Goal: Task Accomplishment & Management: Manage account settings

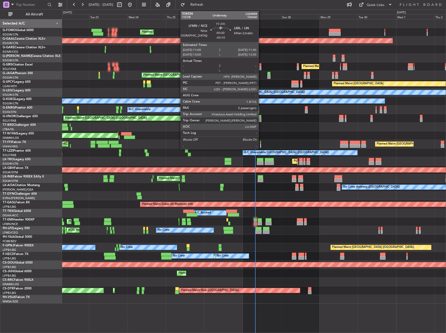
click at [261, 143] on div at bounding box center [260, 142] width 1 height 4
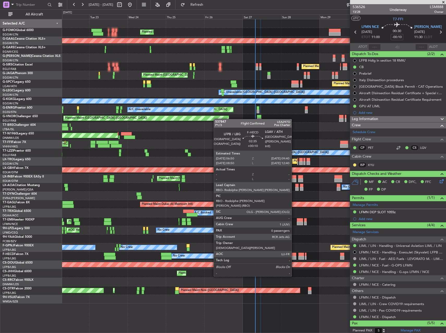
click at [293, 257] on div at bounding box center [294, 258] width 5 height 4
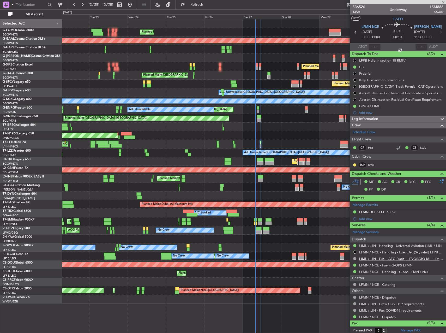
type input "+00:10"
type input "0"
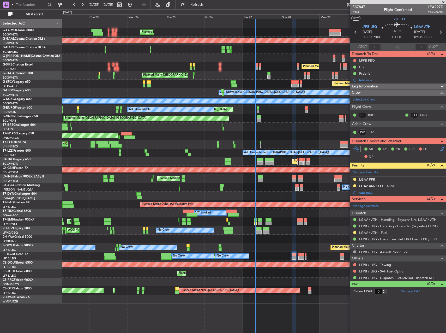
click at [290, 191] on div "Planned Maint [GEOGRAPHIC_DATA] ([GEOGRAPHIC_DATA]) Planned [GEOGRAPHIC_DATA] O…" at bounding box center [253, 161] width 383 height 284
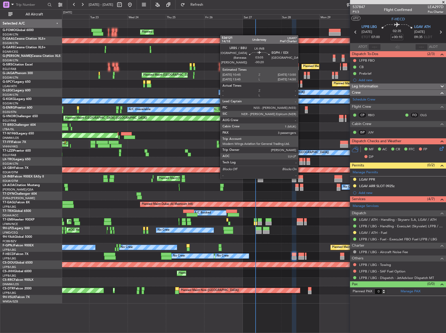
click at [300, 178] on div at bounding box center [300, 177] width 5 height 4
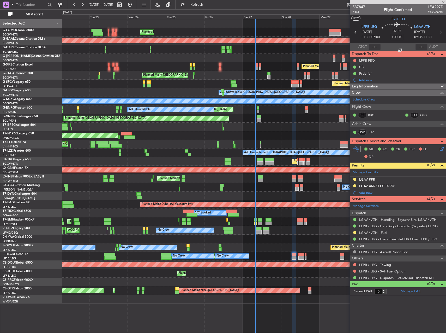
type input "-00:20"
type input "3"
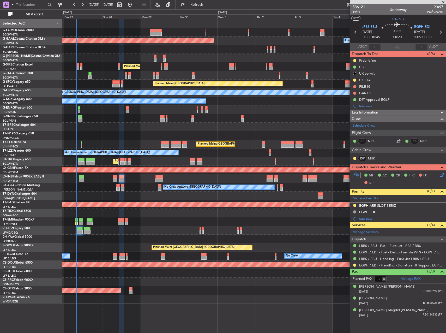
click at [138, 210] on div "Planned Maint [GEOGRAPHIC_DATA] ([GEOGRAPHIC_DATA]) Planned [GEOGRAPHIC_DATA] O…" at bounding box center [253, 161] width 383 height 284
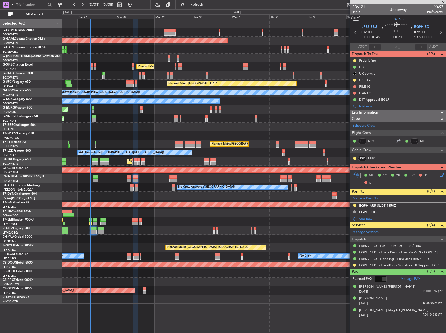
click at [272, 198] on div at bounding box center [253, 195] width 383 height 9
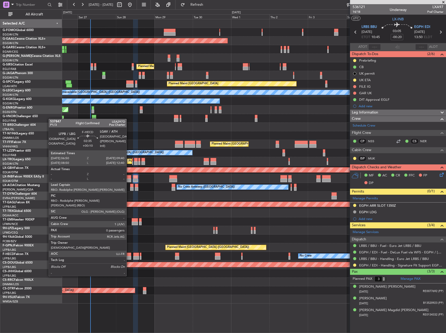
click at [129, 256] on div at bounding box center [129, 258] width 5 height 4
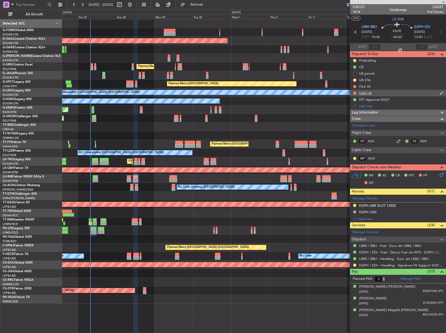
type input "+00:10"
type input "0"
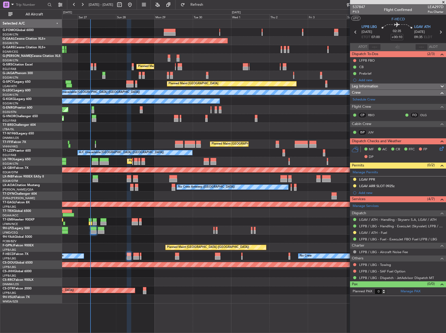
click at [400, 83] on div "Leg Information" at bounding box center [398, 86] width 96 height 6
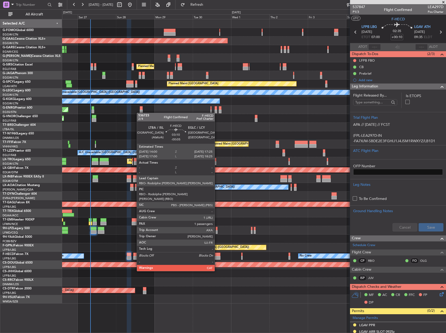
click at [217, 256] on div at bounding box center [217, 258] width 5 height 4
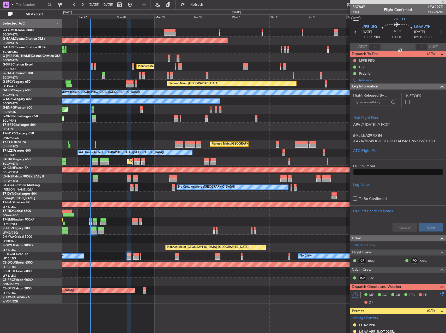
type input "-00:05"
type input "1"
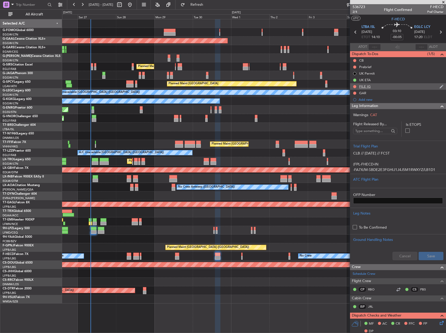
drag, startPoint x: 383, startPoint y: 92, endPoint x: 378, endPoint y: 87, distance: 7.2
click at [379, 87] on ul "CB Prebrief UK Permit UK ETA FILE IG GAR Add new" at bounding box center [398, 80] width 96 height 46
click at [255, 258] on div "No Crew No Crew Planned Maint [GEOGRAPHIC_DATA] ([GEOGRAPHIC_DATA]) No Crew" at bounding box center [253, 255] width 383 height 9
click at [402, 52] on div "Dispatch To-Dos (1/5)" at bounding box center [398, 54] width 96 height 6
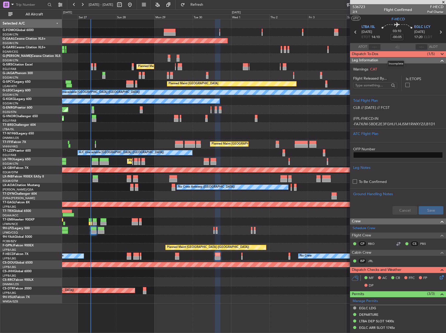
click at [402, 52] on div "Dispatch To-Dos (1/5)" at bounding box center [398, 54] width 96 height 6
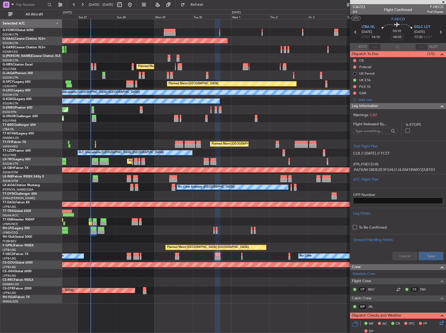
click at [402, 47] on section "ATOT ALDT" at bounding box center [398, 47] width 96 height 8
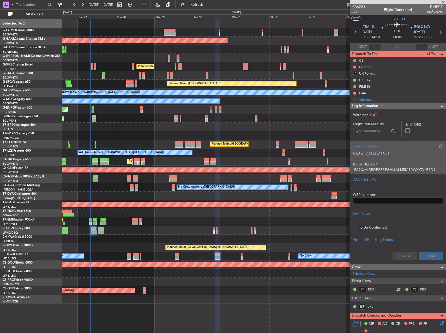
click at [381, 161] on p "CLB // [DATE] // FCST (FPL-FHECD-IN -FA7X/M-SBDE2E3FGHIJ1J4J5M1RWXYZ/LB1D1 -LTB…" at bounding box center [398, 210] width 90 height 120
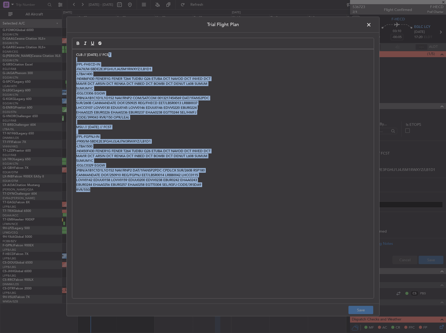
drag, startPoint x: 111, startPoint y: 54, endPoint x: 260, endPoint y: 258, distance: 252.2
click at [260, 258] on div "CLB // [DATE] // FCST (FPL-FHECD-IN -FA7X/M-SBDE2E3FGHIJ1J4J5M1RWXYZ/LB1D1 -LTB…" at bounding box center [222, 173] width 301 height 249
click at [301, 113] on p "EHAA0225 EBUR0226 EHAA0236 EBUR0237 EHAA0238 EGTT0244 SEL/HMFJ" at bounding box center [222, 112] width 293 height 5
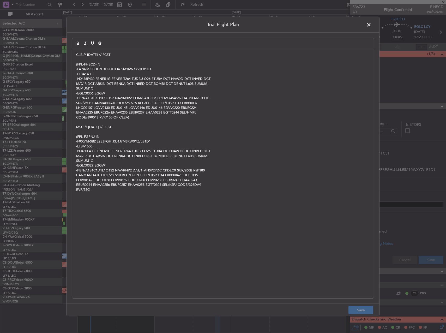
click at [377, 24] on header "Trial Flight Plan" at bounding box center [223, 25] width 312 height 16
click at [371, 23] on span at bounding box center [371, 26] width 0 height 10
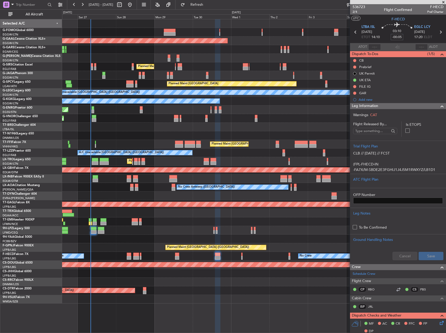
click at [396, 36] on input "-00:05" at bounding box center [396, 37] width 13 height 6
click at [313, 110] on div "Unplanned Maint [GEOGRAPHIC_DATA] ([GEOGRAPHIC_DATA]) A/C Unavailable" at bounding box center [253, 109] width 383 height 9
type input "+00:05"
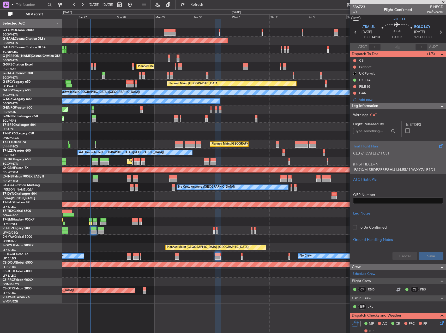
click at [407, 162] on p "CLB // [DATE] // FCST (FPL-FHECD-IN -FA7X/M-SBDE2E3FGHIJ1J4J5M1RWXYZ/LB1D1 -LTB…" at bounding box center [398, 210] width 90 height 120
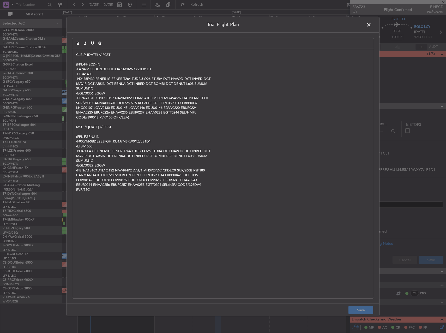
click at [75, 56] on div "CLB // [DATE] // FCST (FPL-FHECD-IN -FA7X/M-SBDE2E3FGHIJ1J4J5M1RWXYZ/LB1D1 -LTB…" at bounding box center [222, 173] width 301 height 249
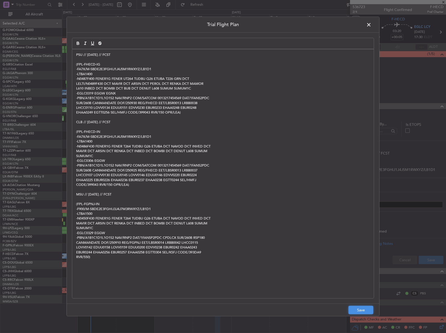
click at [360, 311] on button "Save" at bounding box center [360, 309] width 25 height 8
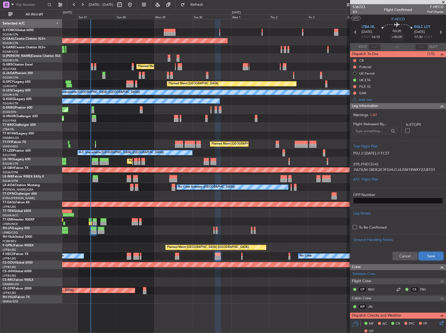
click at [433, 256] on button "Save" at bounding box center [430, 255] width 25 height 8
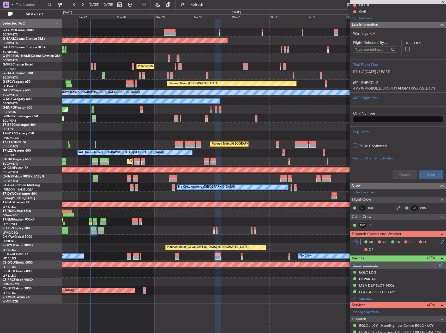
scroll to position [81, 0]
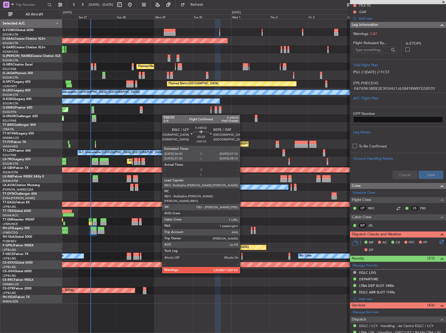
click at [242, 258] on div at bounding box center [241, 258] width 1 height 4
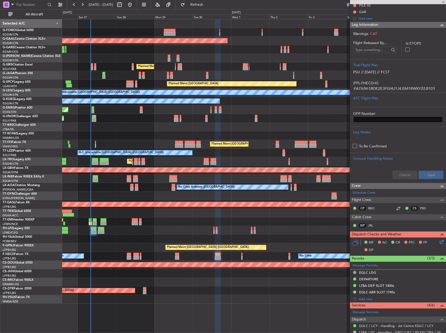
type input "+00:10"
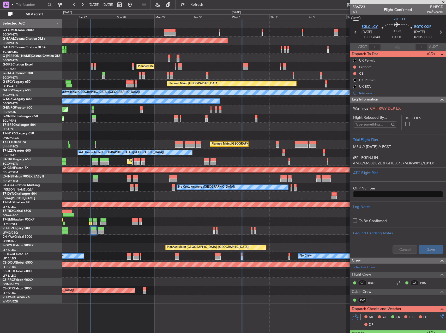
click at [365, 26] on span "EGLC LCY" at bounding box center [369, 26] width 16 height 5
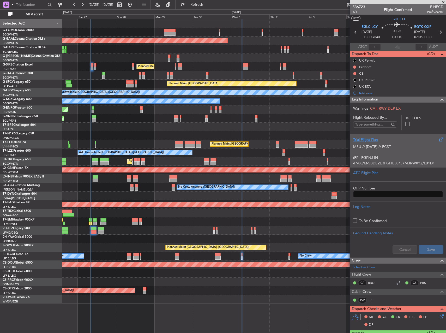
drag, startPoint x: 393, startPoint y: 155, endPoint x: 390, endPoint y: 154, distance: 3.2
click at [390, 154] on div "MSU // [DATE] // FCST (FPL-FGPNJ-IN -F900/M-SBDE2E3FGHIJ3J4J7M3RWXYZ/LB1D1 -EGL…" at bounding box center [398, 153] width 90 height 22
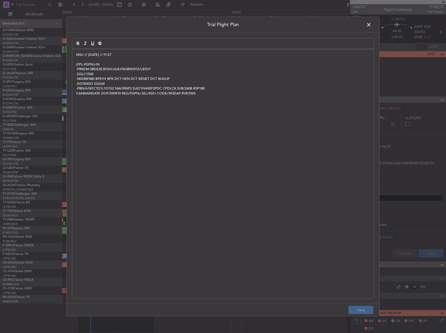
click at [78, 54] on p "MSU // [DATE] // FCST" at bounding box center [222, 54] width 293 height 5
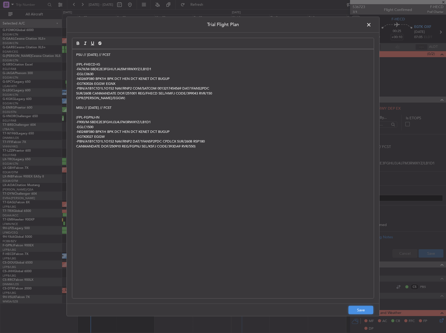
drag, startPoint x: 361, startPoint y: 311, endPoint x: 365, endPoint y: 299, distance: 11.9
click at [361, 310] on button "Save" at bounding box center [360, 309] width 25 height 8
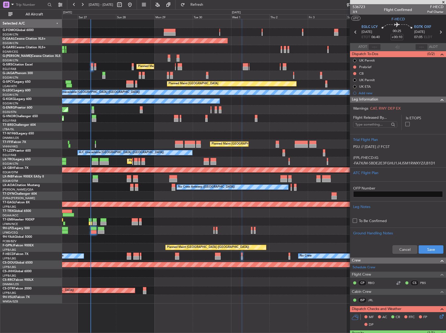
click at [438, 242] on div "Cancel Save" at bounding box center [398, 249] width 96 height 16
click at [434, 245] on button "Save" at bounding box center [430, 249] width 25 height 8
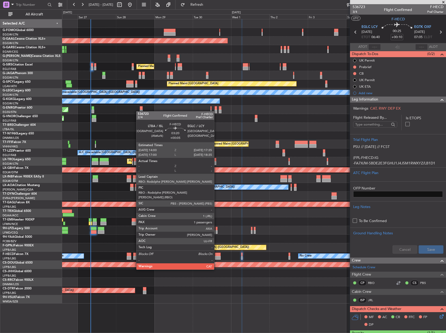
click at [216, 255] on div at bounding box center [218, 254] width 6 height 4
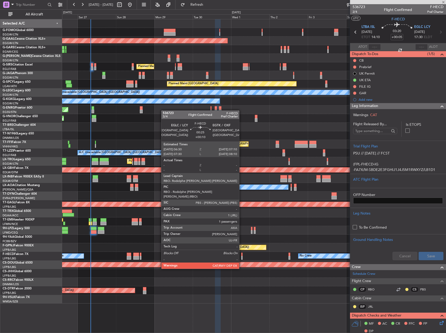
click at [241, 254] on div at bounding box center [241, 254] width 1 height 4
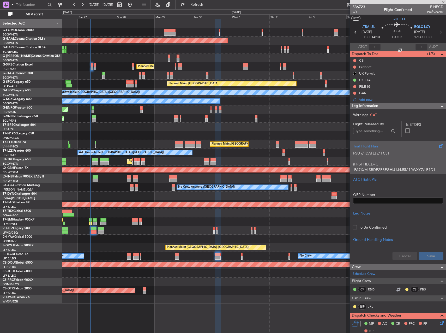
type input "+00:10"
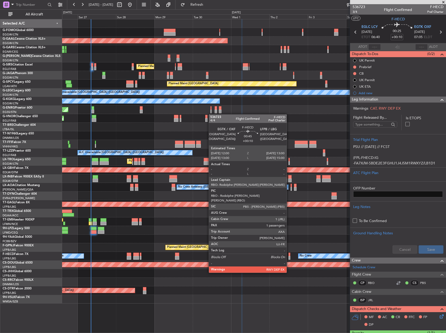
click at [289, 258] on div at bounding box center [289, 258] width 2 height 4
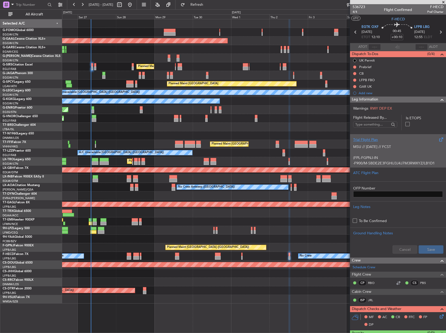
click at [398, 153] on p at bounding box center [398, 151] width 90 height 5
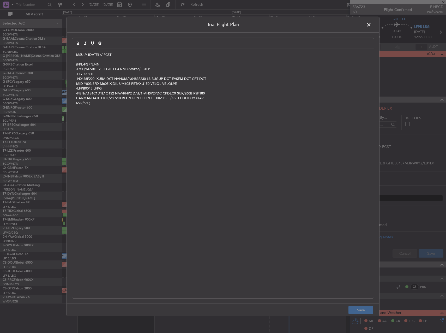
click at [76, 55] on p "MSU // [DATE] // FCST" at bounding box center [222, 54] width 293 height 5
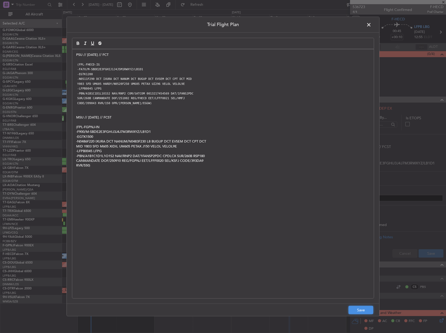
click at [357, 308] on button "Save" at bounding box center [360, 309] width 25 height 8
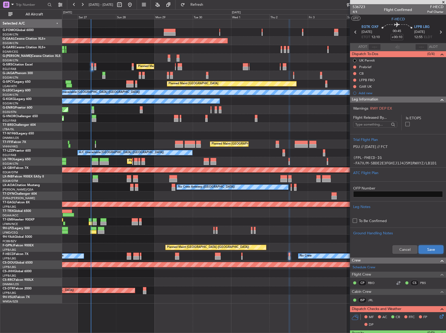
click at [424, 251] on button "Save" at bounding box center [430, 249] width 25 height 8
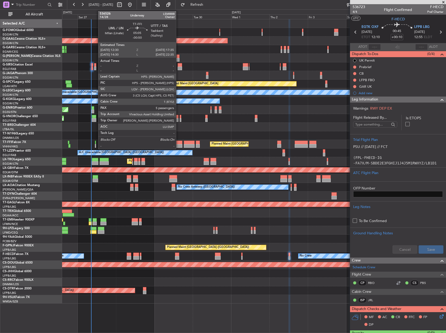
click at [178, 144] on div at bounding box center [178, 146] width 8 height 4
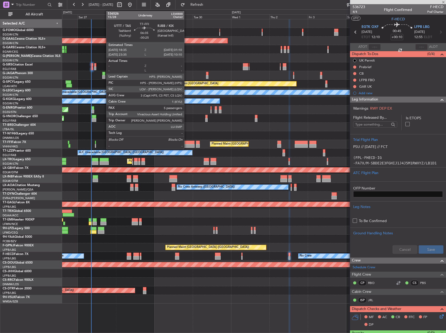
type input "-00:50"
type input "5"
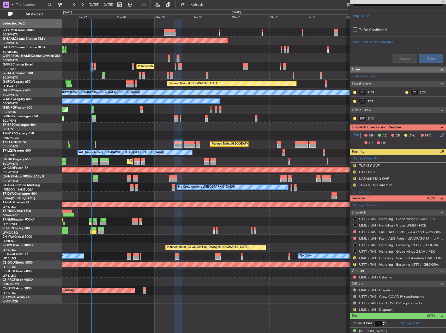
scroll to position [182, 0]
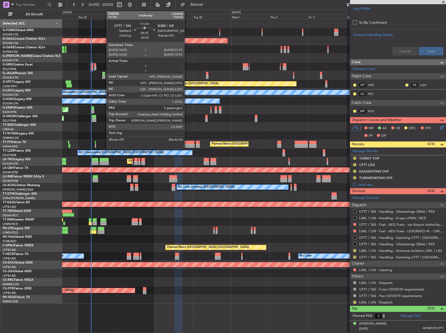
click at [187, 143] on div at bounding box center [189, 142] width 11 height 4
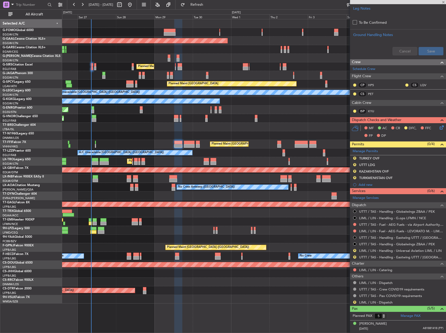
type input "-00:25"
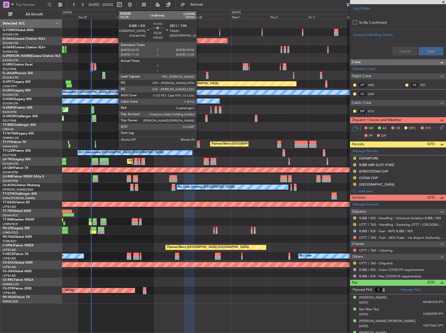
click at [199, 143] on div at bounding box center [198, 142] width 4 height 4
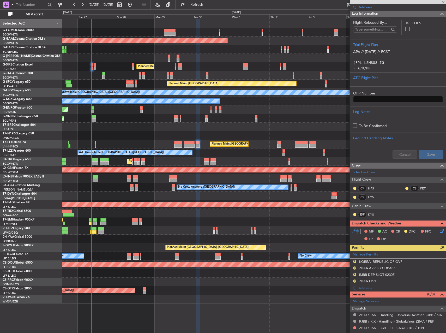
scroll to position [0, 0]
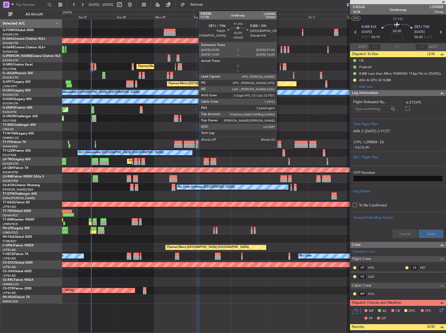
click at [279, 146] on div at bounding box center [279, 146] width 4 height 4
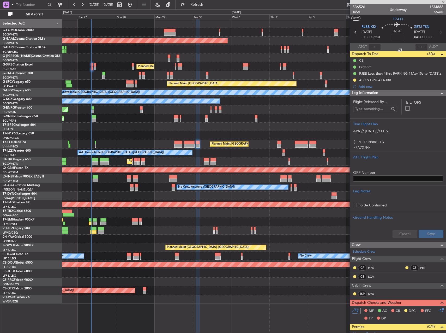
type input "2"
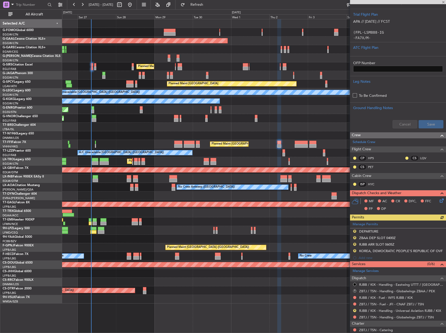
scroll to position [104, 0]
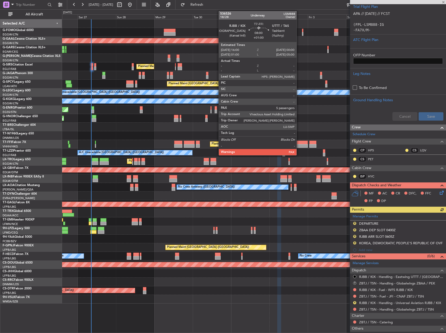
click at [299, 143] on div at bounding box center [300, 142] width 13 height 4
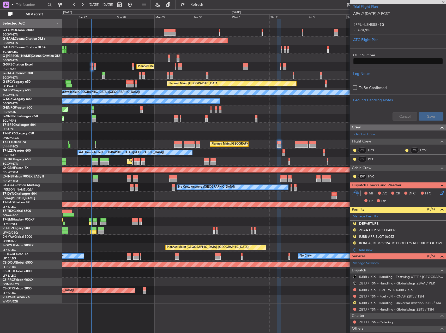
type input "+01:00"
type input "5"
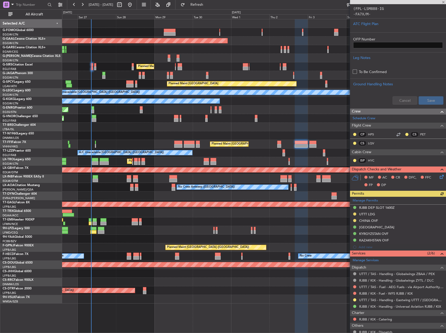
scroll to position [130, 0]
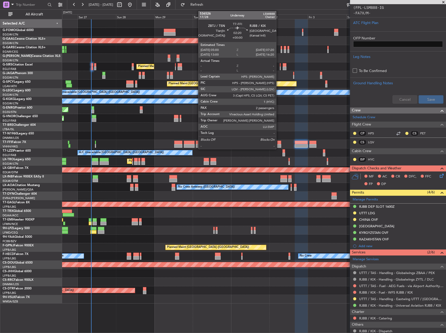
click at [278, 146] on div at bounding box center [279, 146] width 4 height 4
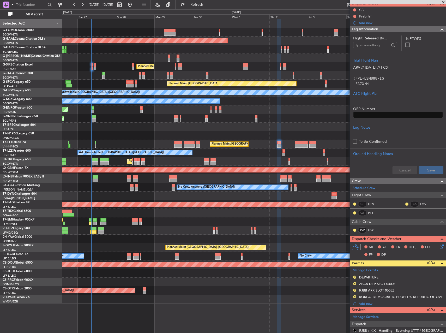
scroll to position [0, 0]
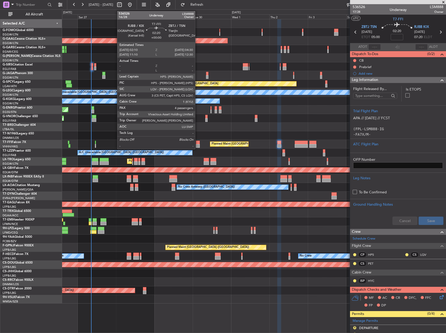
click at [197, 143] on div at bounding box center [198, 142] width 4 height 4
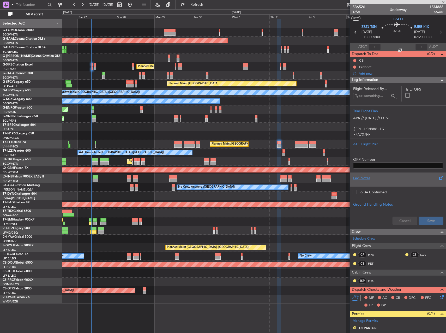
type input "4"
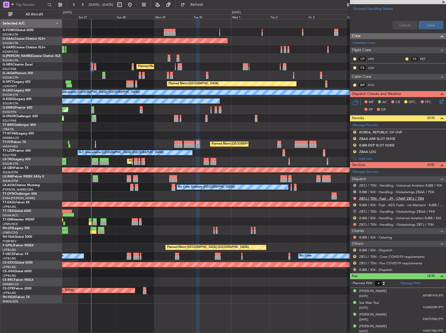
scroll to position [210, 0]
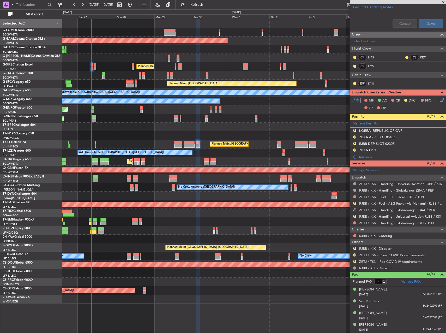
click at [300, 224] on div at bounding box center [253, 221] width 383 height 9
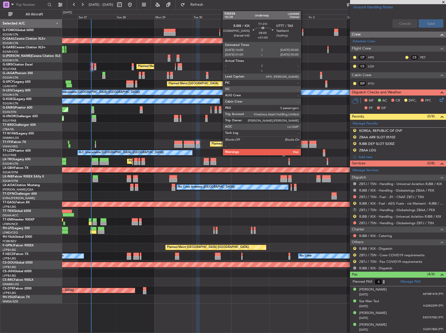
click at [303, 145] on div at bounding box center [300, 146] width 13 height 4
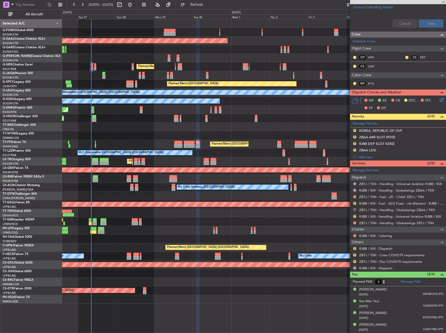
type input "+01:00"
type input "5"
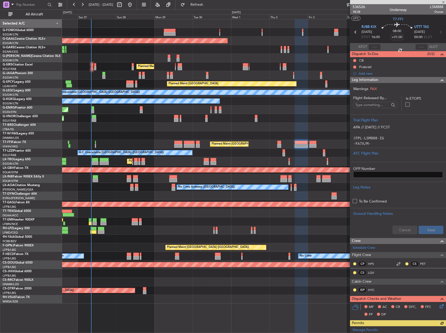
scroll to position [104, 0]
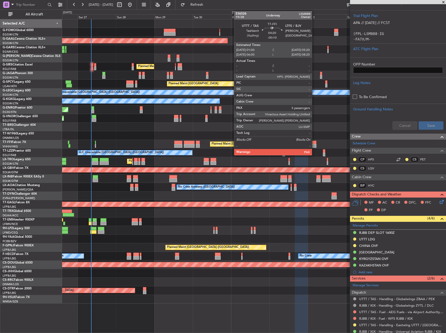
click at [314, 144] on div at bounding box center [312, 146] width 7 height 4
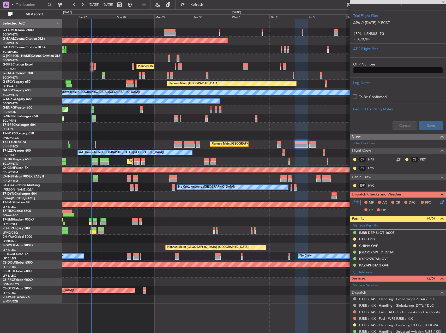
type input "-00:10"
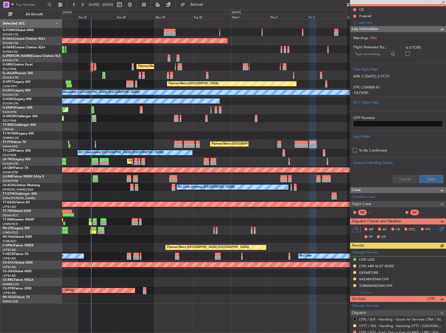
scroll to position [130, 0]
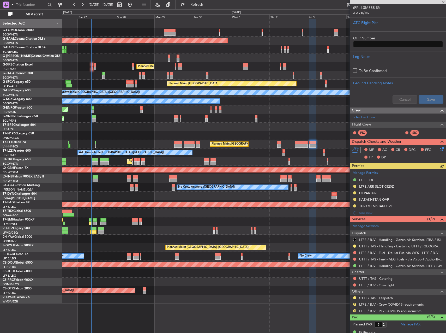
click at [282, 145] on div "Planned Maint [GEOGRAPHIC_DATA] ([GEOGRAPHIC_DATA])" at bounding box center [253, 144] width 383 height 9
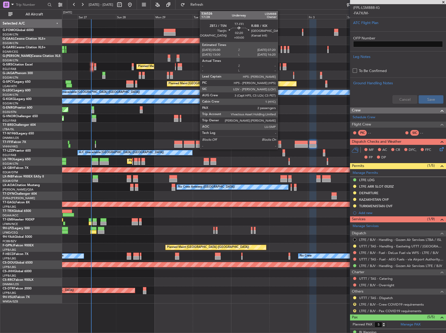
click at [280, 145] on div at bounding box center [279, 146] width 4 height 4
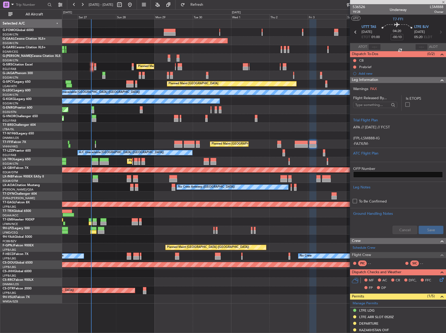
scroll to position [130, 0]
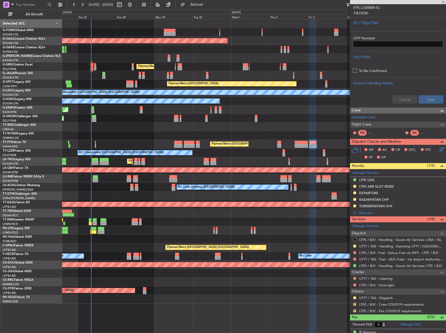
type input "2"
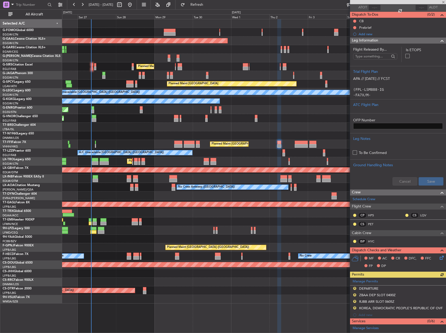
scroll to position [104, 0]
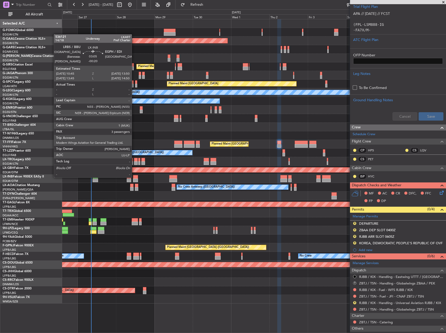
click at [134, 177] on div at bounding box center [135, 177] width 5 height 4
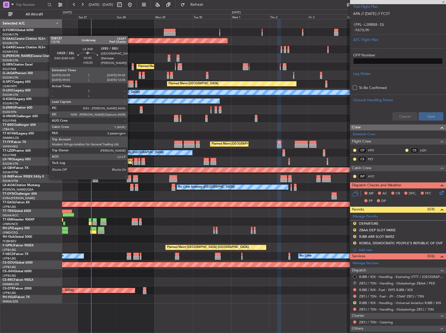
type input "-00:20"
type input "3"
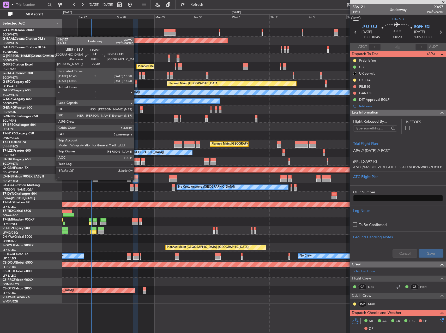
click at [136, 179] on div at bounding box center [135, 180] width 5 height 4
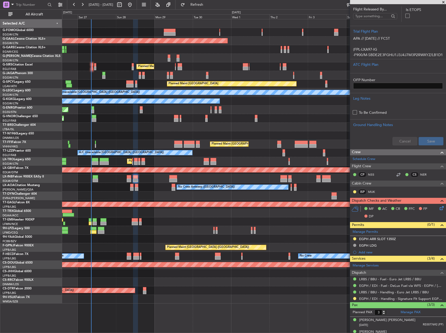
scroll to position [130, 0]
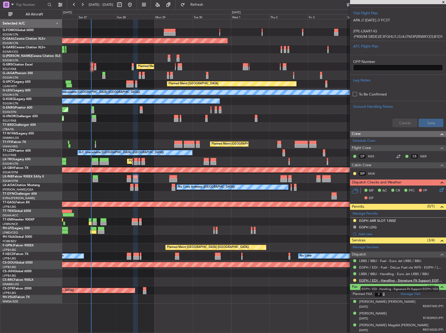
click at [371, 280] on link "EGPH / EDI - Handling - Signature Flt Support EGPH / EDI" at bounding box center [401, 280] width 84 height 4
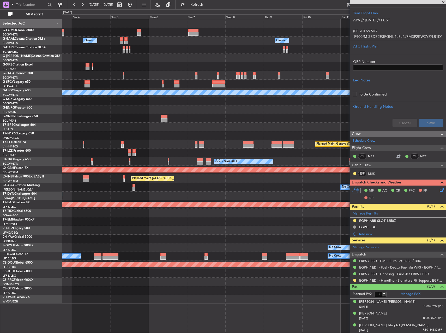
click at [4, 145] on div "Owner Owner Owner Owner Planned Maint Bremen A/C Unavailable London (Luton) Pla…" at bounding box center [223, 170] width 446 height 323
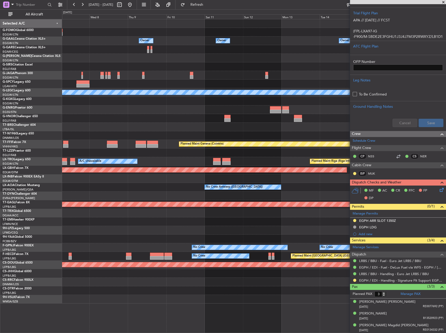
click at [77, 147] on div "Planned Maint Geneva (Cointrin)" at bounding box center [253, 144] width 383 height 9
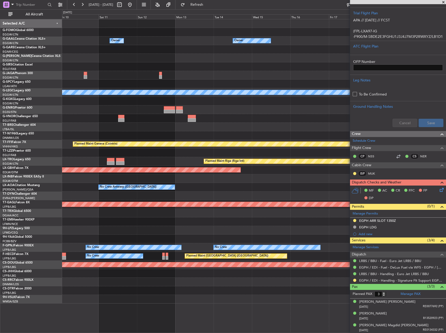
click at [57, 143] on div "Owner Owner Owner A/C Unavailable London (Luton) Planned Maint Geneva (Cointrin…" at bounding box center [223, 170] width 446 height 323
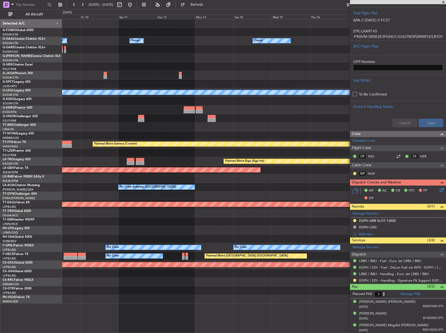
click at [445, 138] on html "26 Sep 2025 - 06 Oct 2025 Refresh Quick Links All Aircraft Owner Owner Owner A/…" at bounding box center [223, 166] width 446 height 333
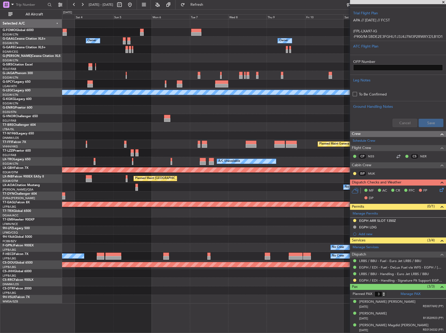
click at [413, 132] on fb-app "26 Sep 2025 - 06 Oct 2025 Refresh Quick Links All Aircraft Owner Owner Owner Ow…" at bounding box center [223, 168] width 446 height 329
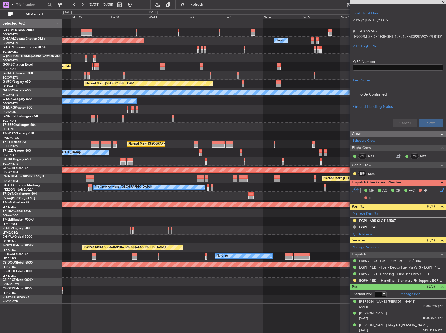
click at [375, 127] on fb-app "26 Sep 2025 - 06 Oct 2025 Refresh Quick Links All Aircraft Owner Planned Maint …" at bounding box center [223, 168] width 446 height 329
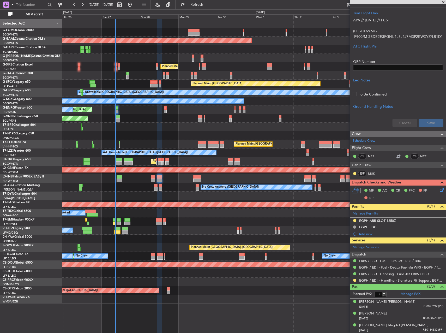
click at [229, 127] on div at bounding box center [253, 126] width 383 height 9
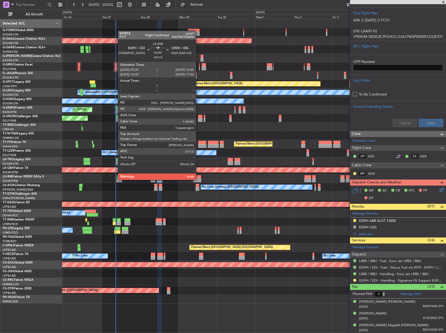
click at [198, 179] on div at bounding box center [197, 180] width 8 height 4
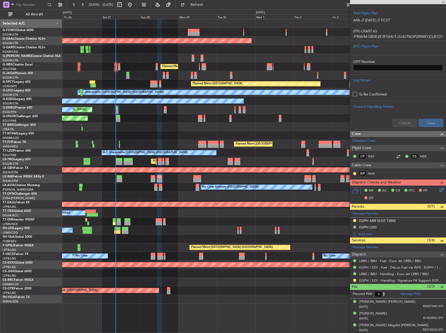
type input "-00:15"
type input "0"
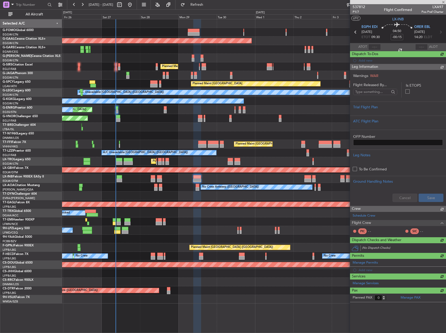
scroll to position [0, 0]
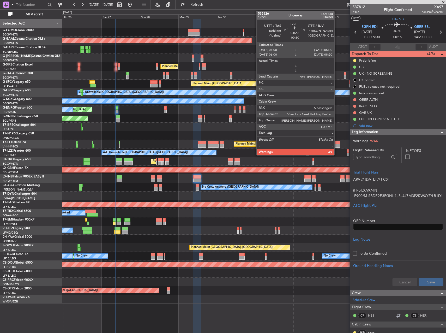
click at [336, 143] on div at bounding box center [336, 142] width 7 height 4
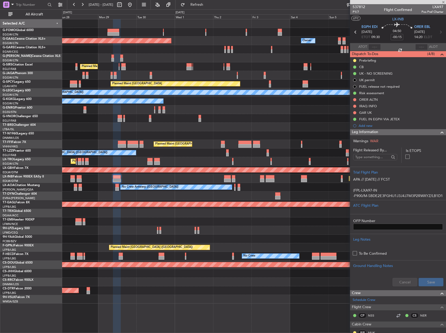
click at [230, 157] on div "Planned Maint Dusseldorf Owner Owner Planned Maint London (Luton) Planned Maint…" at bounding box center [253, 161] width 383 height 284
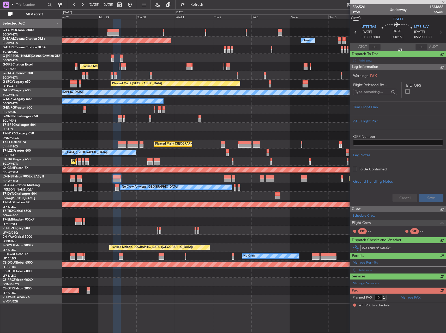
type input "-00:10"
type input "5"
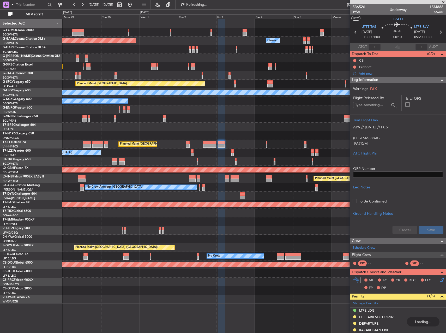
click at [224, 121] on div "Planned Maint Dusseldorf Owner Owner Owner Planned Maint London (Luton) Planned…" at bounding box center [253, 161] width 383 height 284
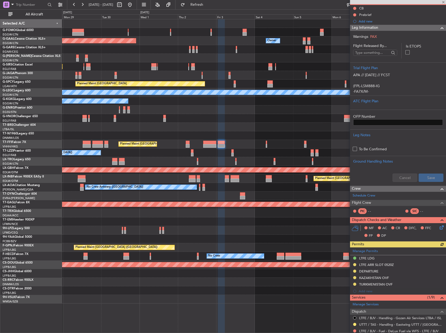
scroll to position [78, 0]
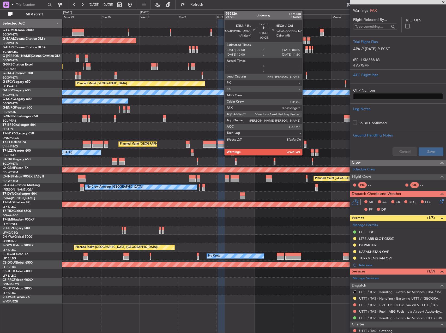
click at [304, 144] on div at bounding box center [305, 146] width 3 height 4
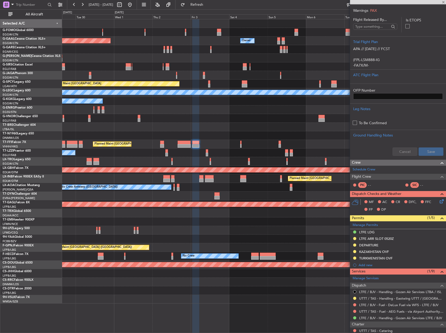
click at [291, 136] on div at bounding box center [253, 135] width 383 height 9
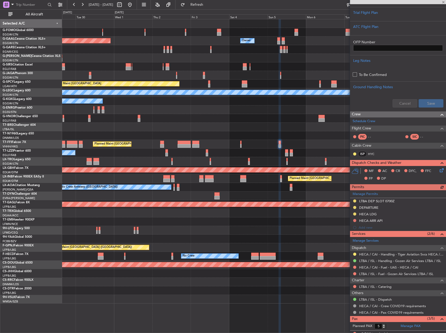
scroll to position [130, 0]
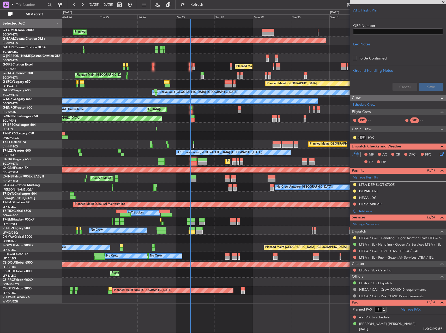
click at [416, 211] on fb-app "29 Sep 2025 - 09 Oct 2025 Refresh Quick Links All Aircraft Planned Maint London…" at bounding box center [223, 168] width 446 height 329
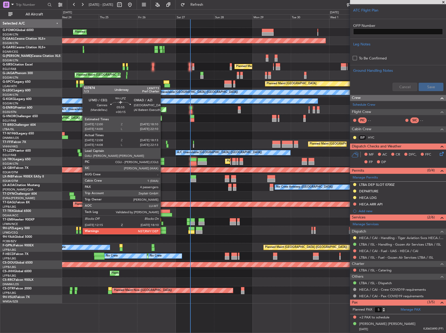
click at [163, 229] on div at bounding box center [161, 228] width 10 height 4
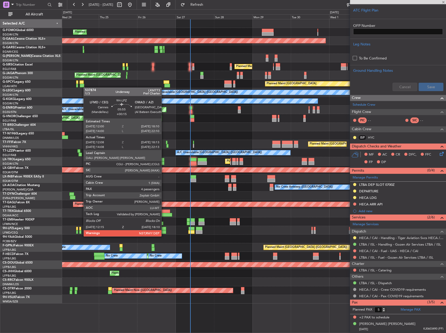
type input "+00:15"
type input "12:18"
type input "18:08"
type input "4"
